Goal: Check status: Check status

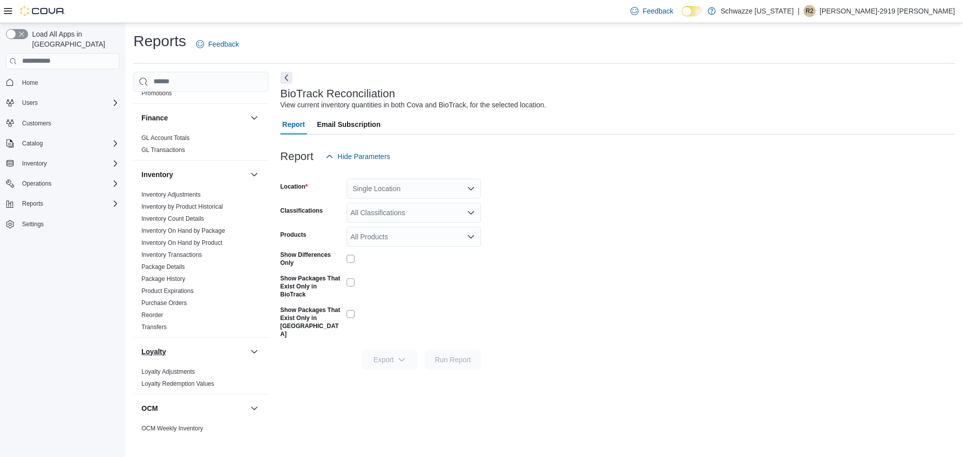
scroll to position [669, 0]
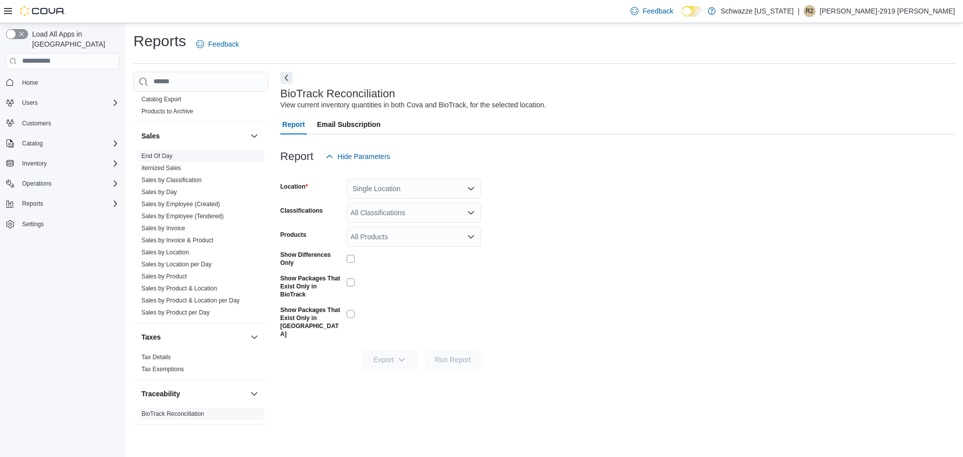
click at [171, 156] on link "End Of Day" at bounding box center [157, 156] width 31 height 7
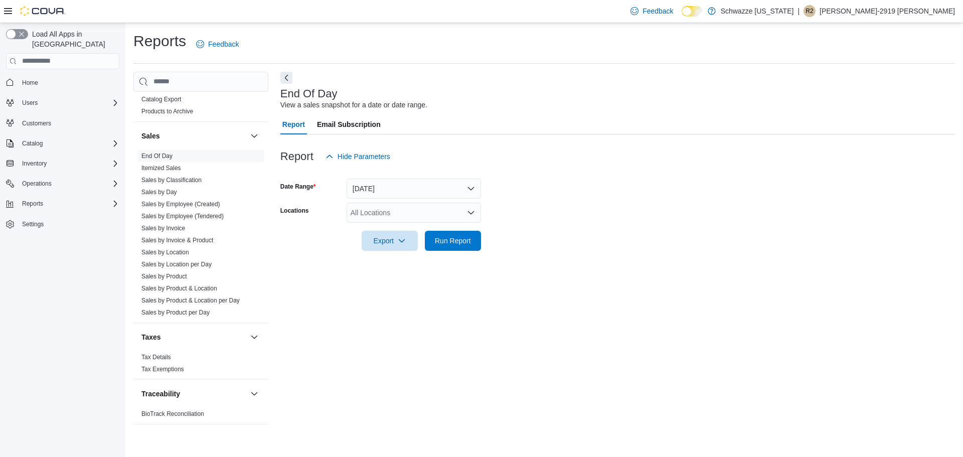
click at [424, 213] on div "All Locations" at bounding box center [414, 213] width 134 height 20
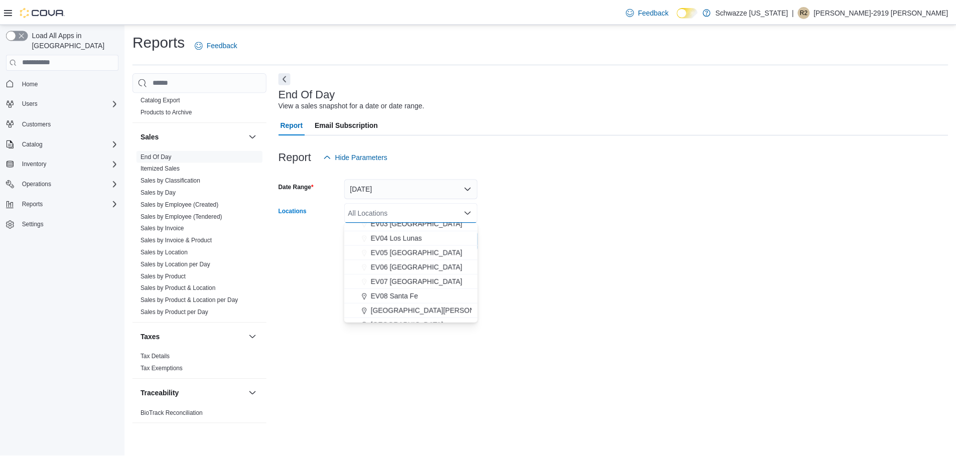
scroll to position [75, 0]
click at [415, 259] on span "EV06 Las Cruces East" at bounding box center [419, 256] width 92 height 10
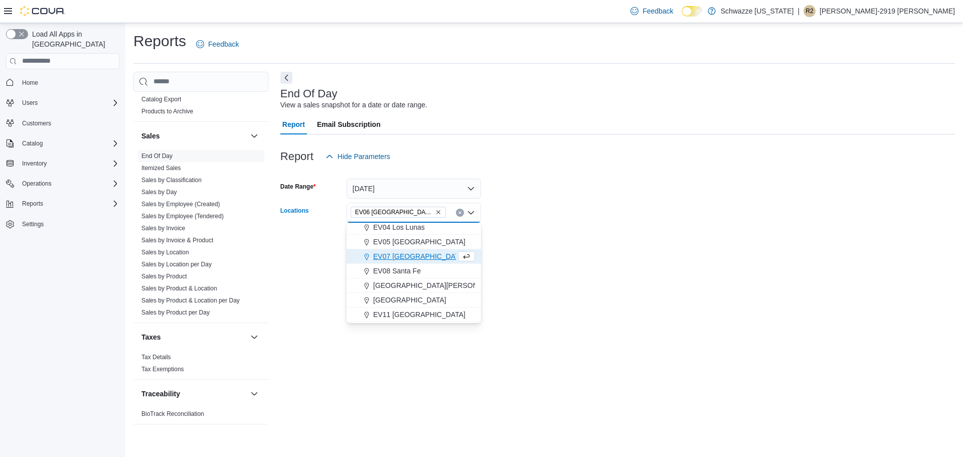
click at [642, 269] on div "End Of Day View a sales snapshot for a date or date range. Report Email Subscri…" at bounding box center [617, 253] width 675 height 363
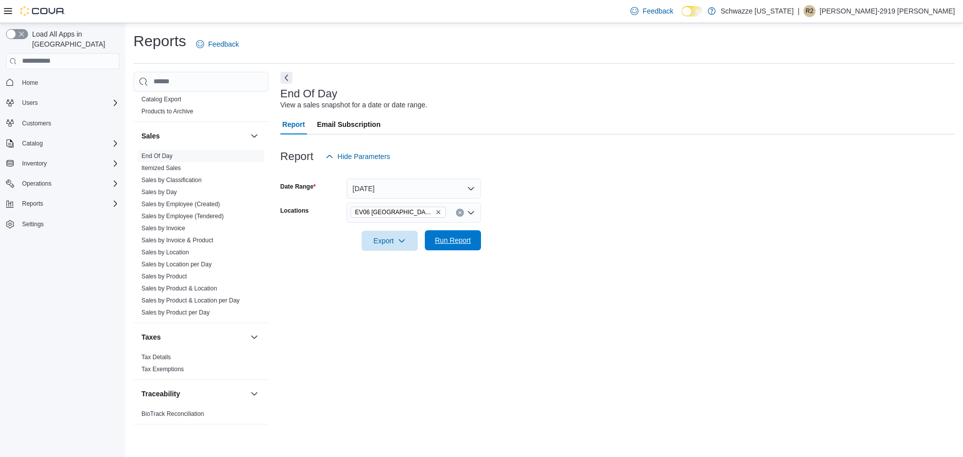
click at [467, 243] on span "Run Report" at bounding box center [453, 240] width 36 height 10
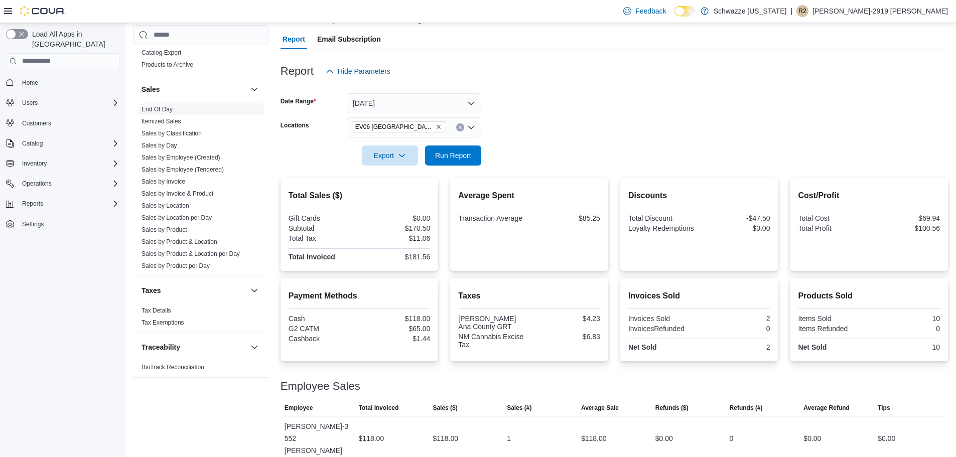
scroll to position [94, 0]
